Goal: Check status

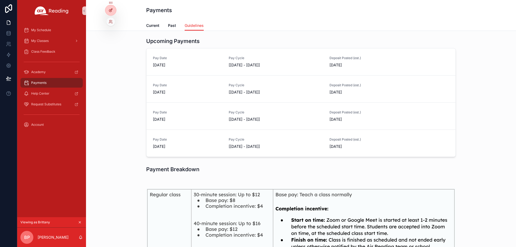
click at [115, 8] on div at bounding box center [110, 10] width 11 height 10
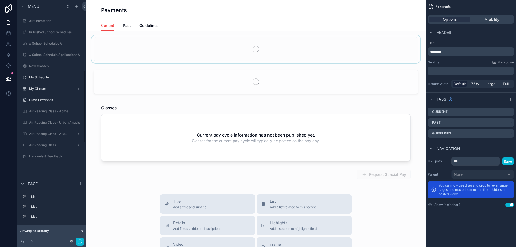
scroll to position [233, 0]
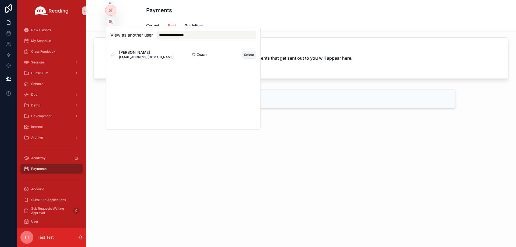
type input "**********"
click at [248, 54] on button "Select" at bounding box center [249, 55] width 14 height 8
